Goal: Task Accomplishment & Management: Complete application form

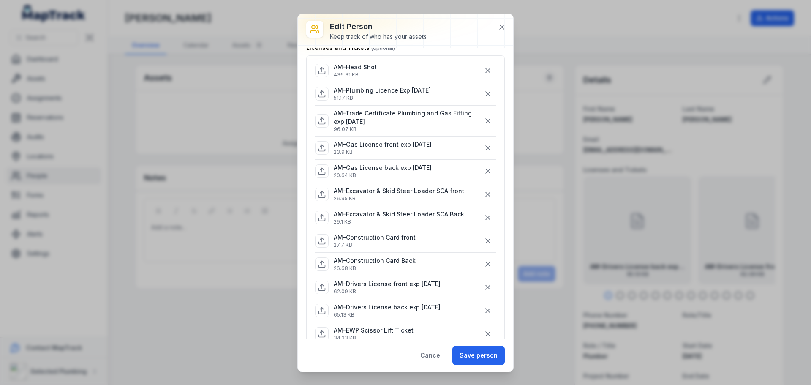
scroll to position [127, 0]
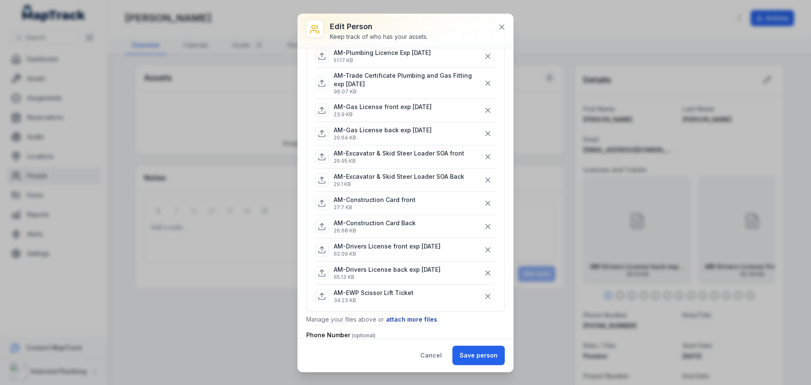
click at [408, 319] on button "attach more files" at bounding box center [412, 319] width 52 height 9
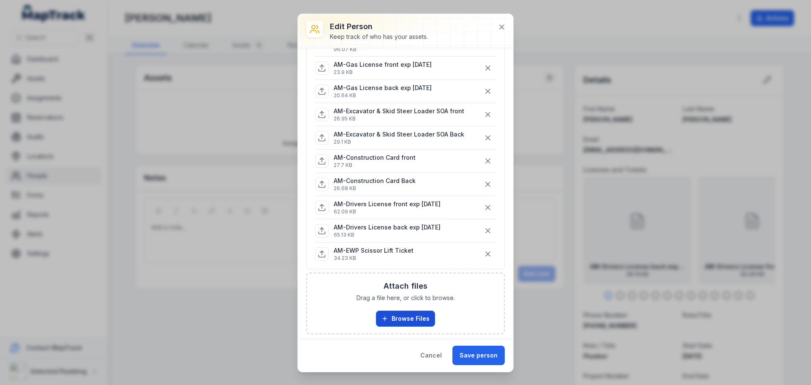
click at [408, 314] on button "Browse Files" at bounding box center [405, 318] width 59 height 16
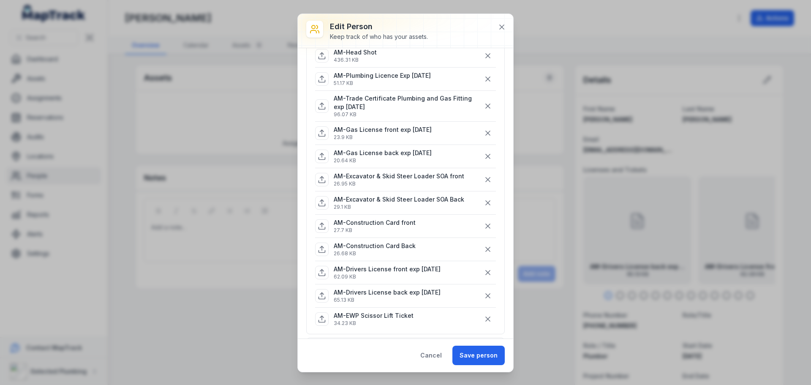
scroll to position [84, 0]
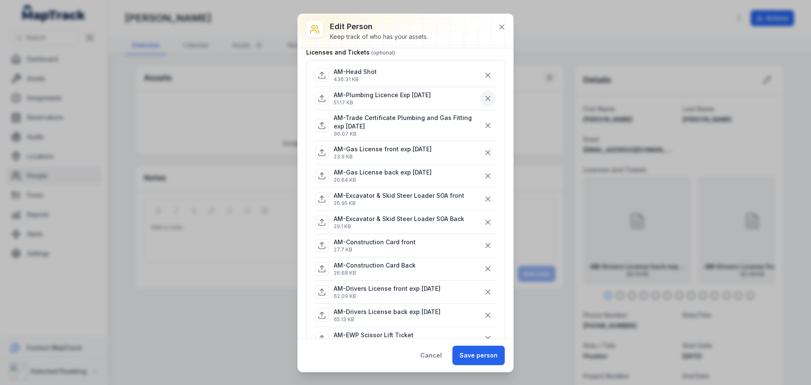
click at [484, 98] on icon "button" at bounding box center [488, 98] width 8 height 8
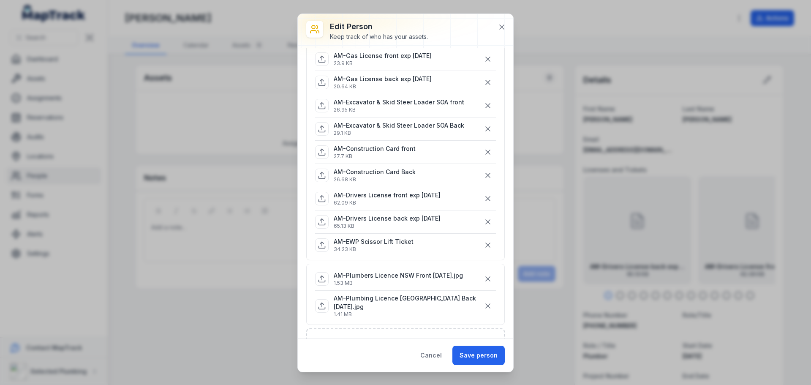
scroll to position [169, 0]
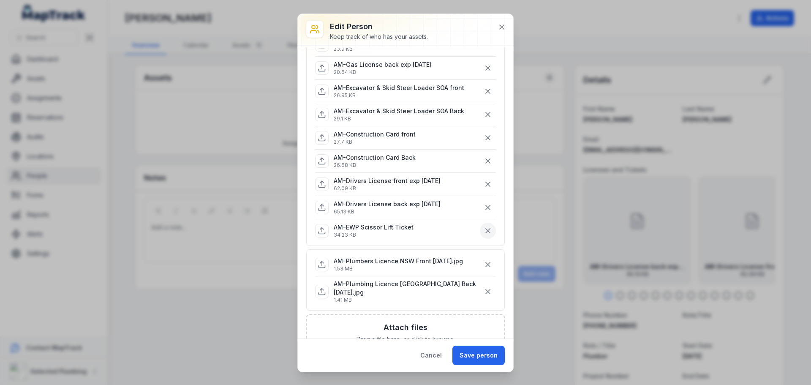
click at [484, 228] on icon "button" at bounding box center [488, 230] width 8 height 8
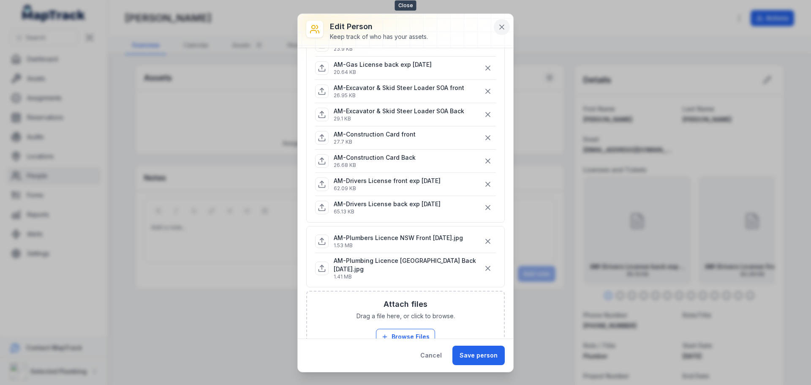
click at [500, 28] on icon at bounding box center [502, 27] width 8 height 8
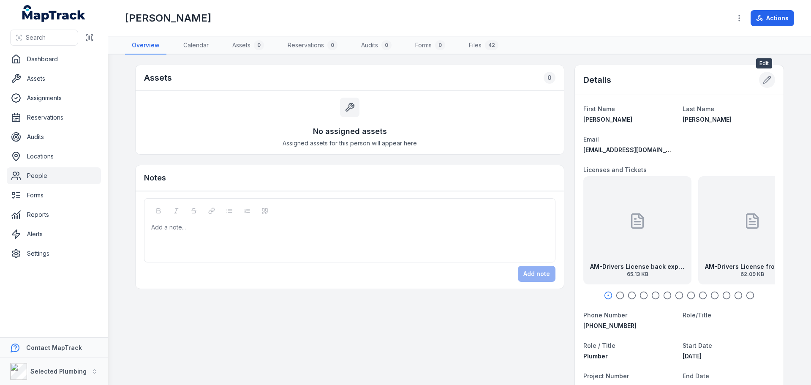
click at [766, 84] on button at bounding box center [767, 80] width 16 height 16
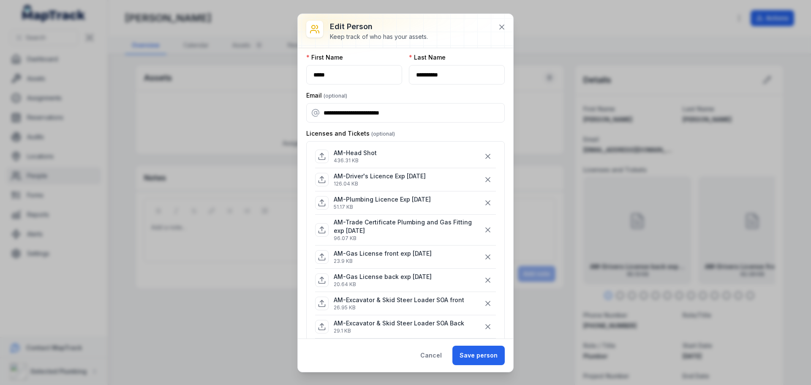
scroll to position [0, 0]
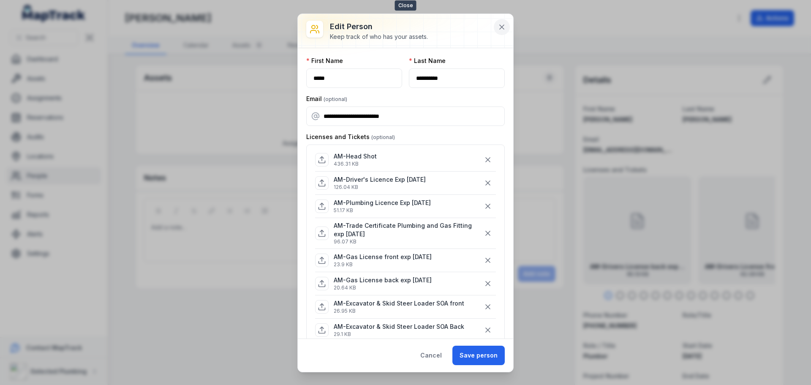
click at [501, 24] on icon at bounding box center [502, 27] width 8 height 8
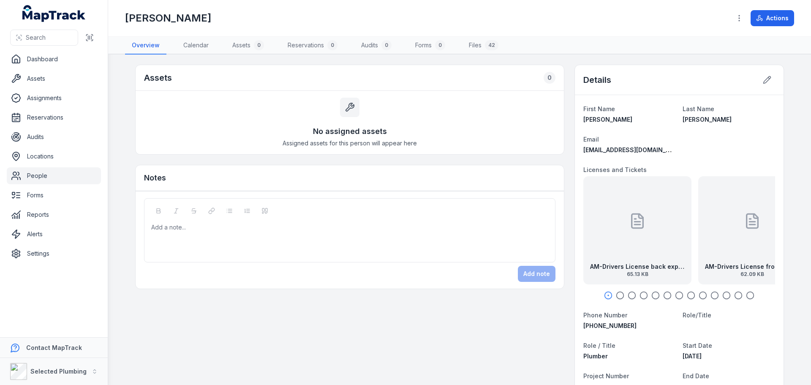
click at [629, 253] on div at bounding box center [637, 221] width 17 height 76
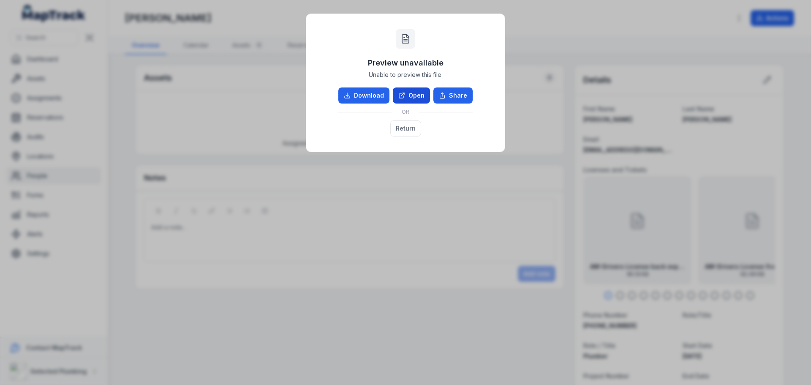
click at [410, 91] on link "Open" at bounding box center [411, 95] width 37 height 16
click at [407, 125] on button "Return" at bounding box center [405, 128] width 31 height 16
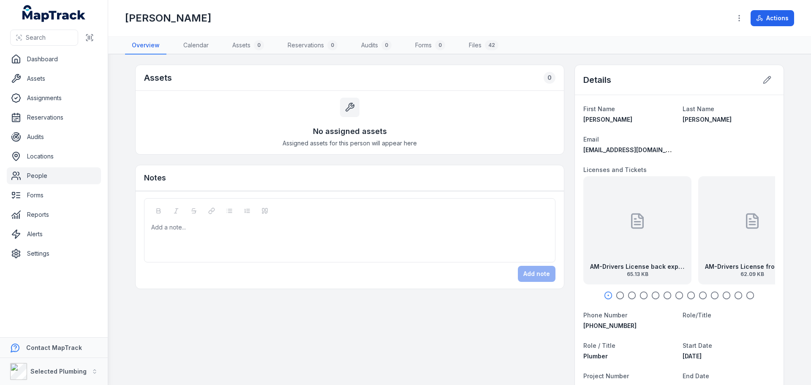
click at [619, 295] on icon "button" at bounding box center [620, 295] width 8 height 8
click at [644, 249] on div "AM-Drivers License front exp 30.01.26 62.09 KB" at bounding box center [680, 230] width 108 height 108
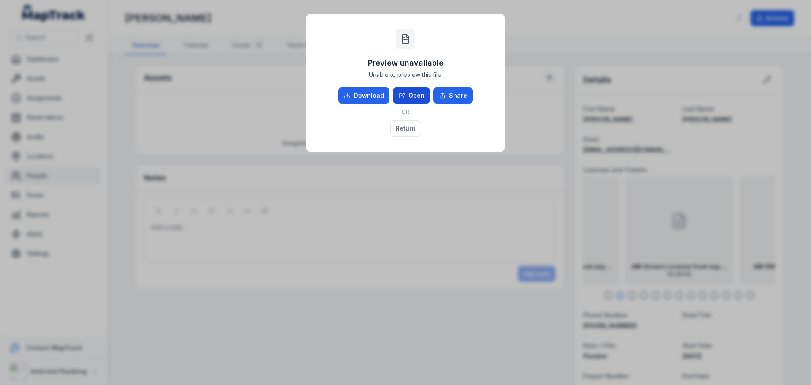
click at [419, 94] on link "Open" at bounding box center [411, 95] width 37 height 16
click at [401, 129] on button "Return" at bounding box center [405, 128] width 31 height 16
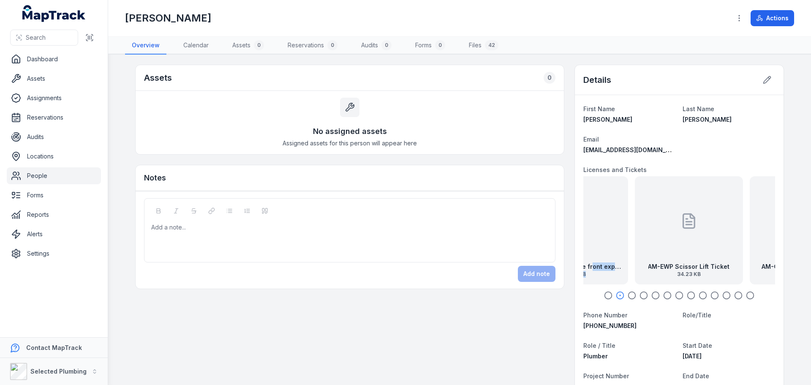
drag, startPoint x: 642, startPoint y: 273, endPoint x: 583, endPoint y: 276, distance: 59.6
click at [583, 276] on div "AM-Drivers License front exp 30.01.26 62.09 KB" at bounding box center [574, 230] width 108 height 108
click at [656, 261] on div "AM-EWP Scissor Lift Ticket 34.23 KB" at bounding box center [679, 230] width 108 height 108
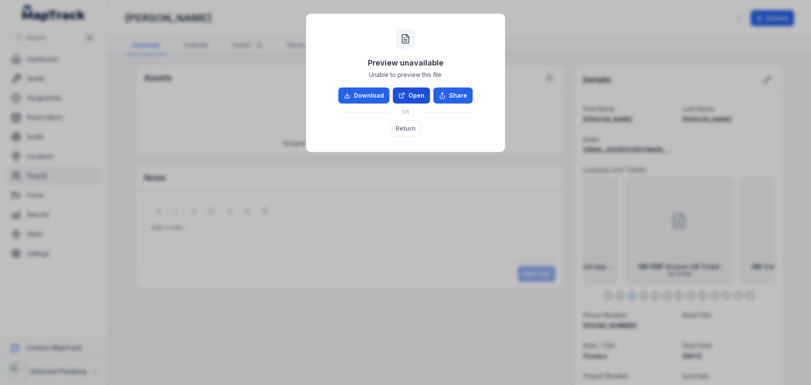
click at [416, 97] on link "Open" at bounding box center [411, 95] width 37 height 16
click at [395, 125] on button "Return" at bounding box center [405, 128] width 31 height 16
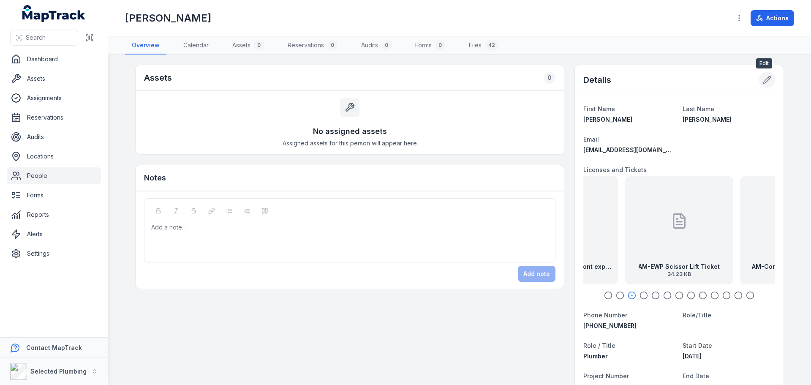
click at [764, 82] on icon at bounding box center [767, 79] width 7 height 7
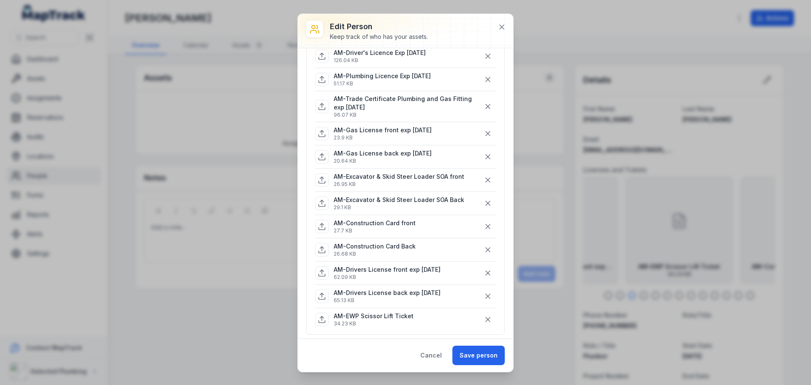
scroll to position [169, 0]
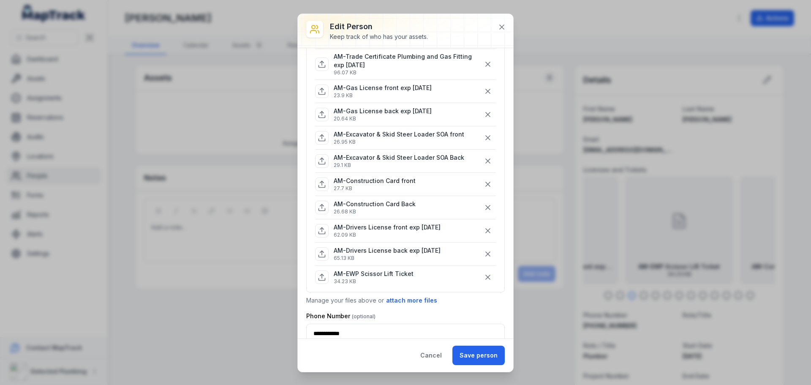
click at [485, 277] on button "button" at bounding box center [488, 277] width 16 height 16
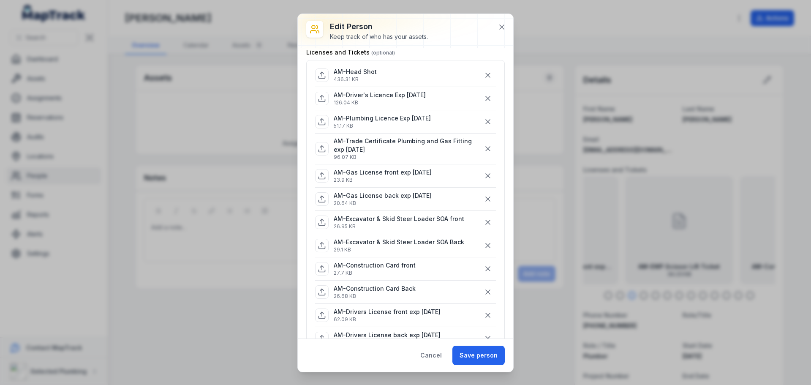
scroll to position [127, 0]
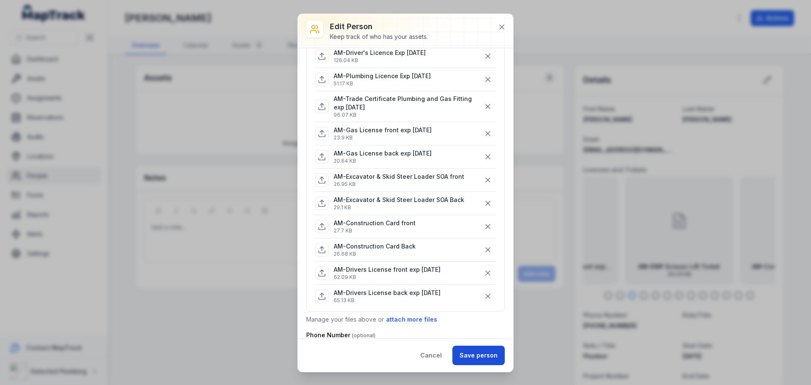
click at [482, 355] on button "Save person" at bounding box center [478, 355] width 52 height 19
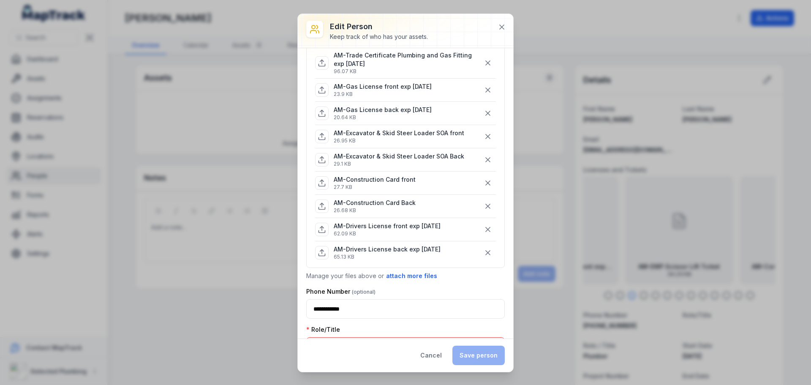
scroll to position [324, 0]
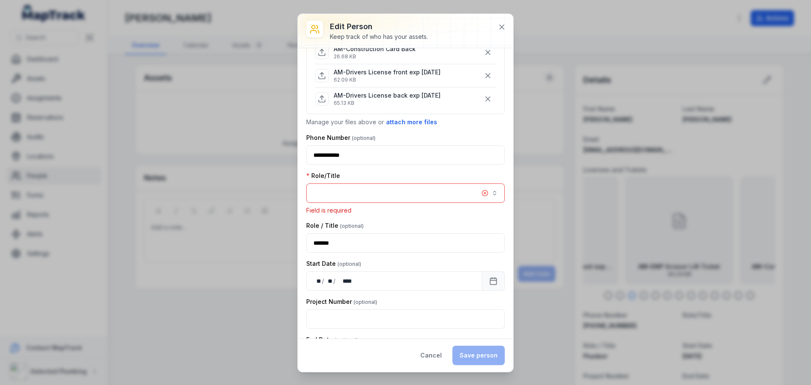
click at [357, 185] on button "button" at bounding box center [405, 192] width 199 height 19
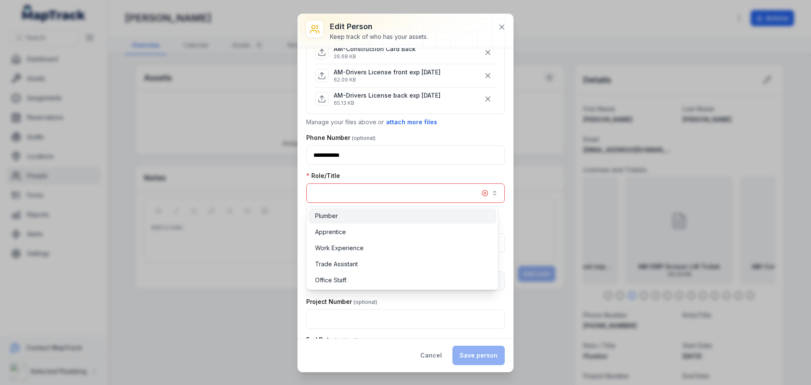
click at [347, 215] on div "Plumber" at bounding box center [402, 216] width 174 height 8
click at [413, 175] on div "Role/Title Plumber *******" at bounding box center [405, 186] width 199 height 31
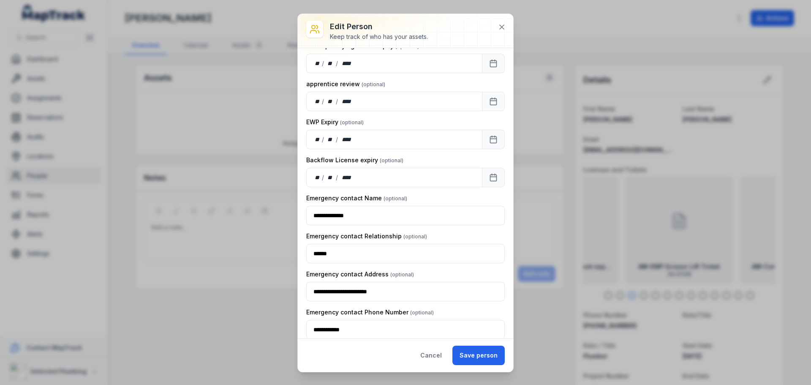
scroll to position [1147, 0]
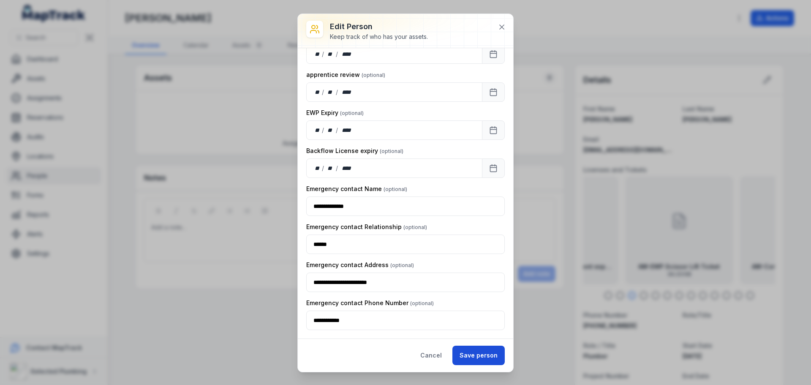
click at [477, 358] on button "Save person" at bounding box center [478, 355] width 52 height 19
